Goal: Use online tool/utility: Utilize a website feature to perform a specific function

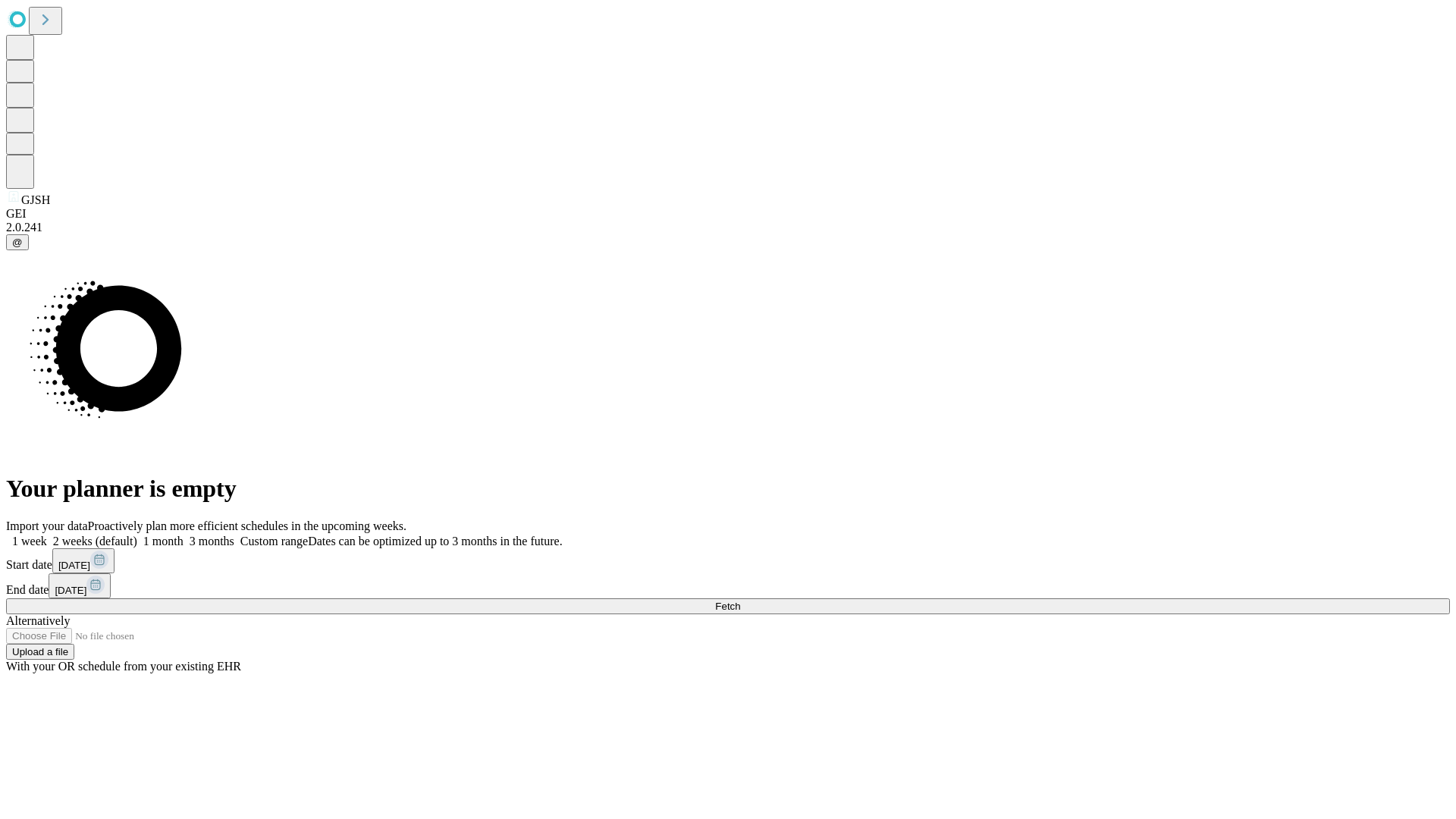
click at [740, 600] on span "Fetch" at bounding box center [728, 605] width 25 height 11
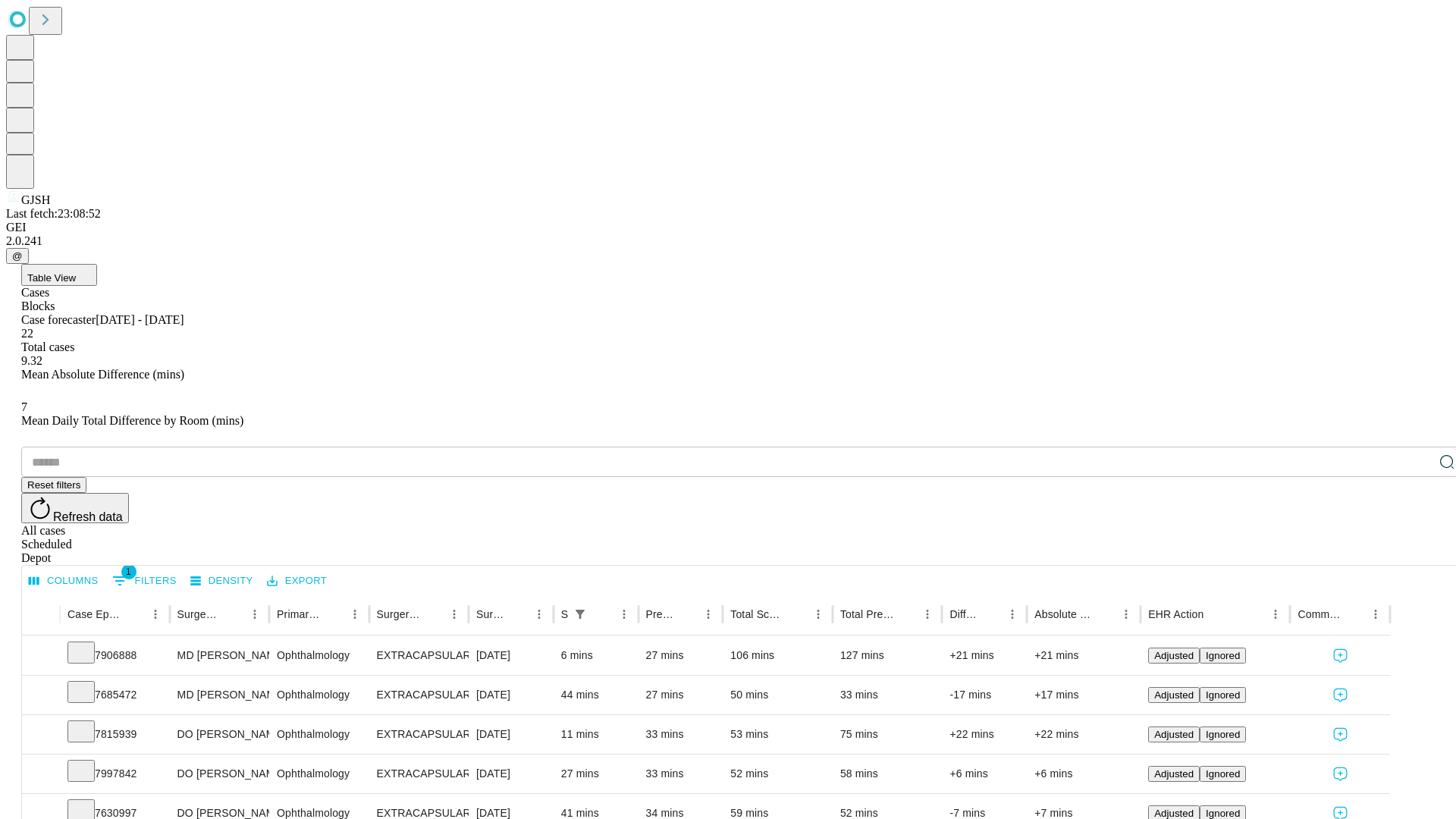
click at [76, 272] on span "Table View" at bounding box center [51, 278] width 48 height 11
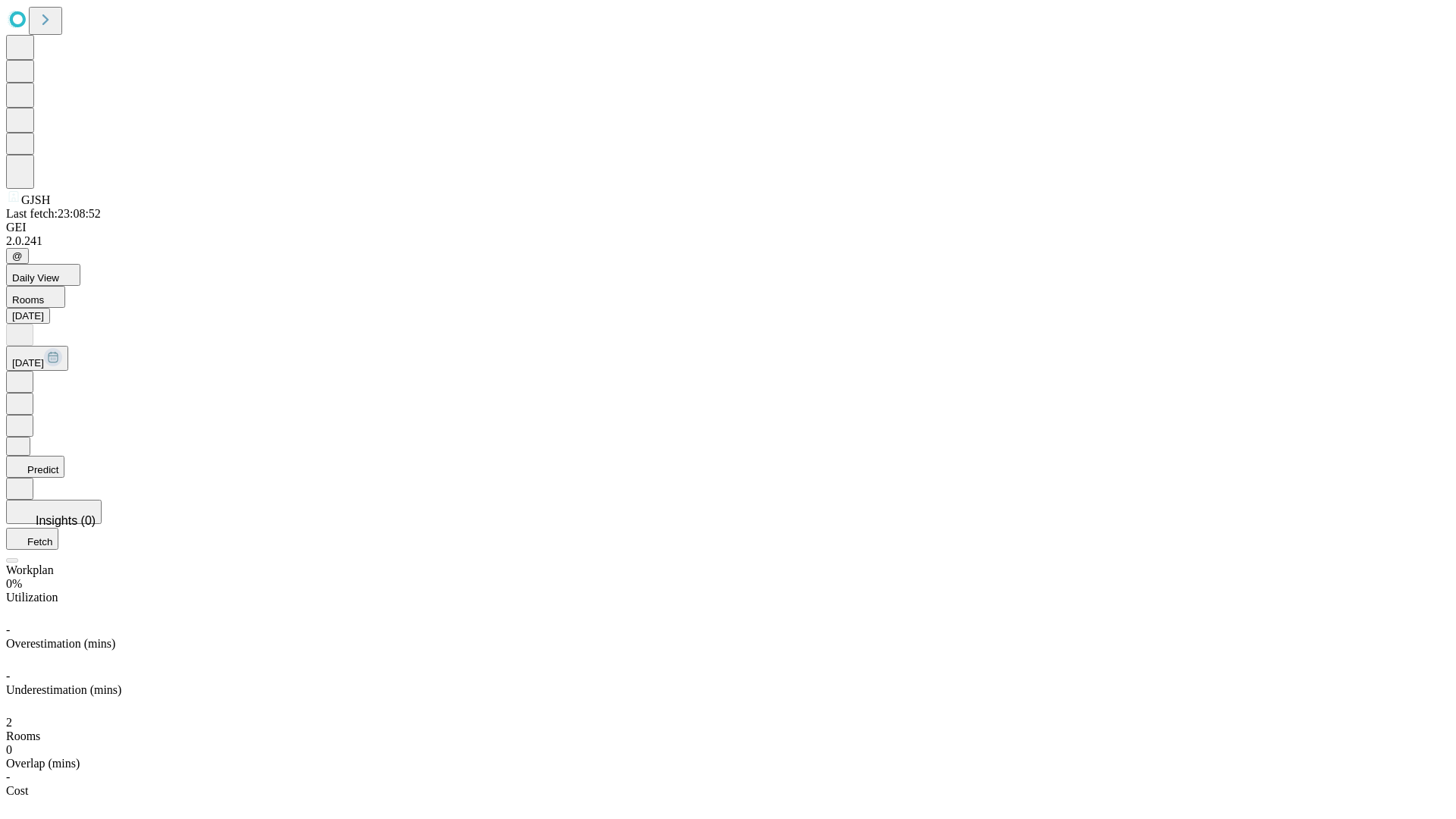
click at [64, 456] on button "Predict" at bounding box center [35, 467] width 58 height 22
